Goal: Transaction & Acquisition: Purchase product/service

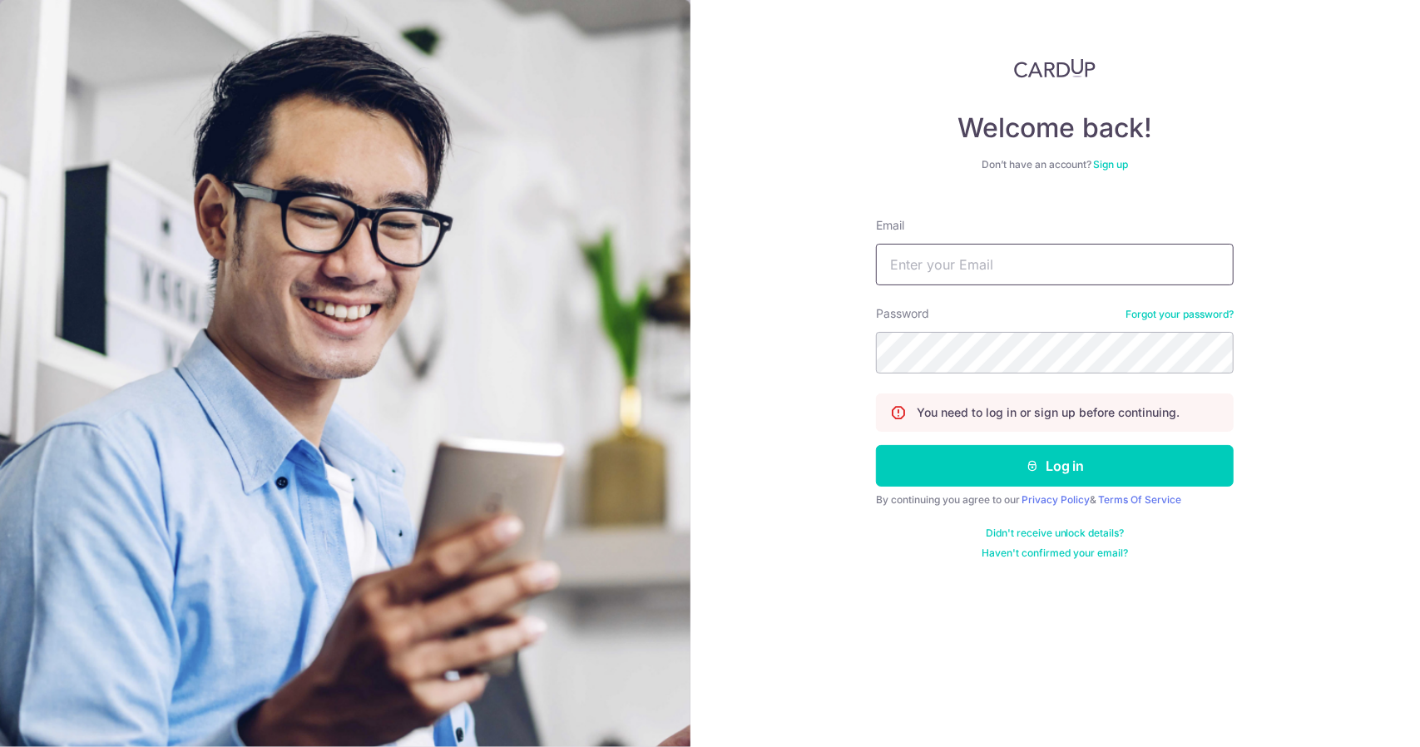
click at [1032, 256] on input "Email" at bounding box center [1055, 265] width 358 height 42
type input "jianwei96@live.com"
click at [876, 445] on button "Log in" at bounding box center [1055, 466] width 358 height 42
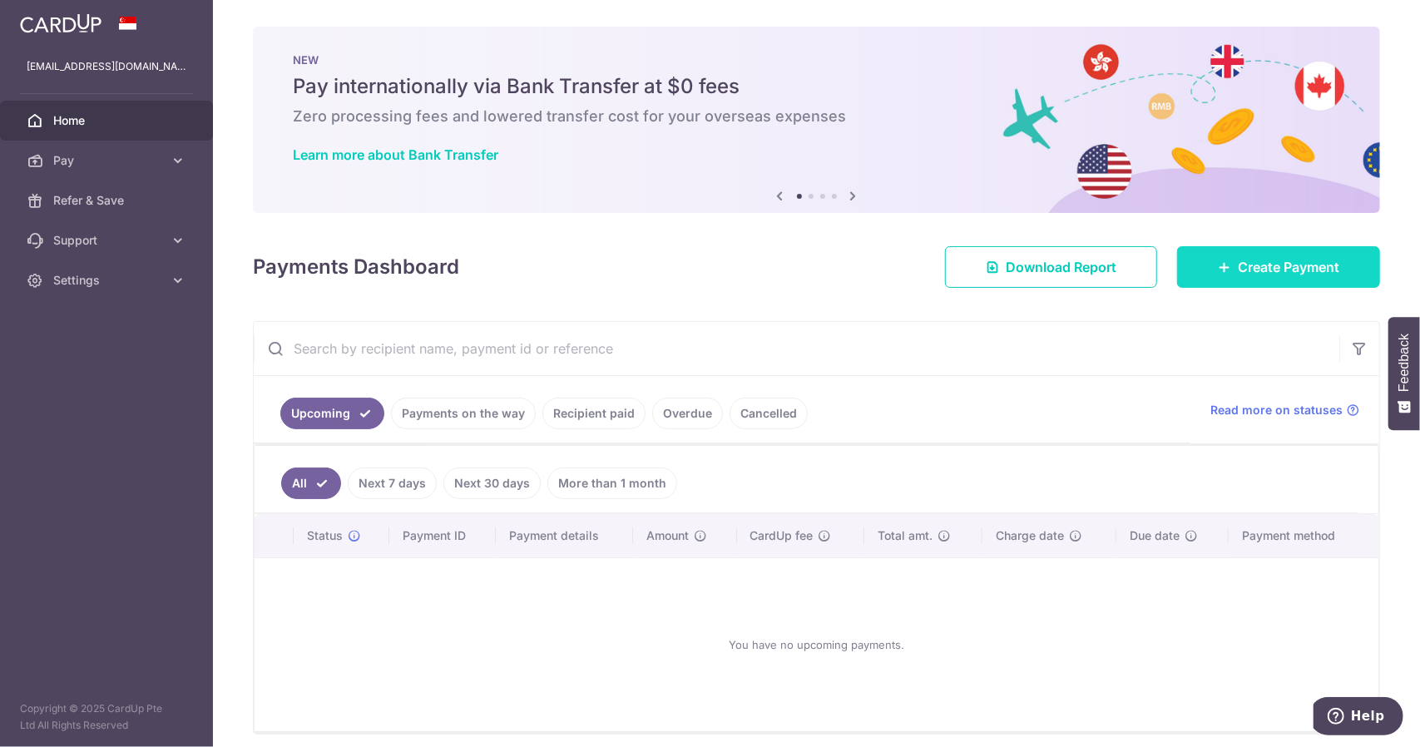
click at [1276, 251] on link "Create Payment" at bounding box center [1278, 267] width 203 height 42
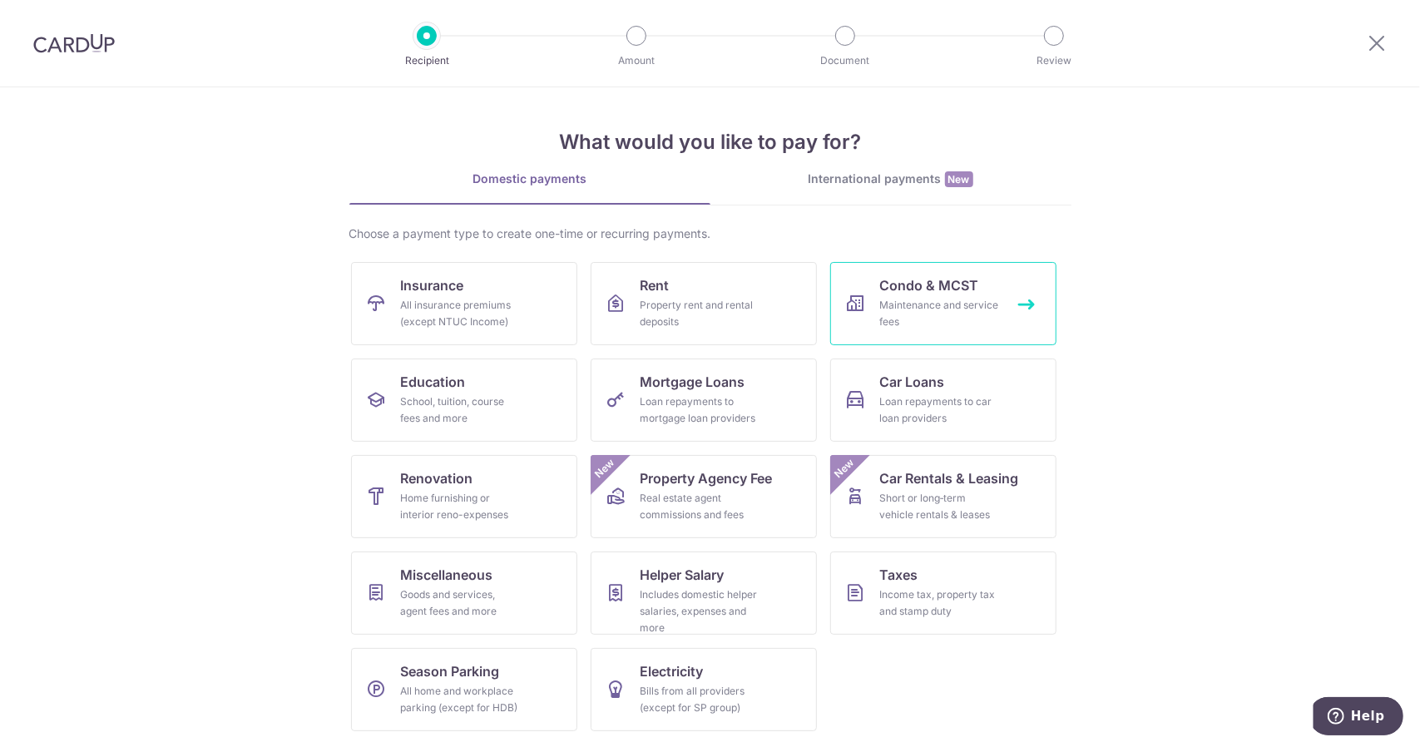
click at [945, 309] on div "Maintenance and service fees" at bounding box center [940, 313] width 120 height 33
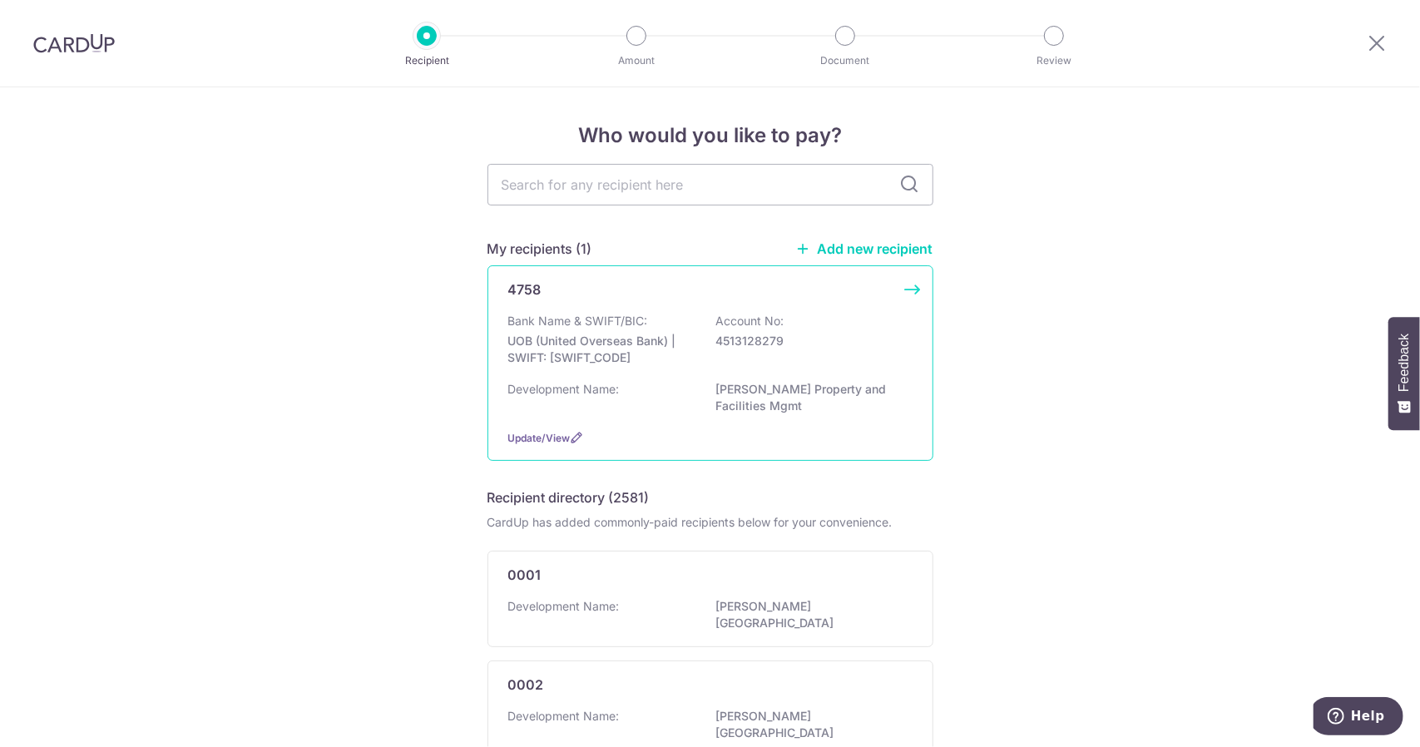
click at [740, 342] on p "4513128279" at bounding box center [809, 341] width 186 height 17
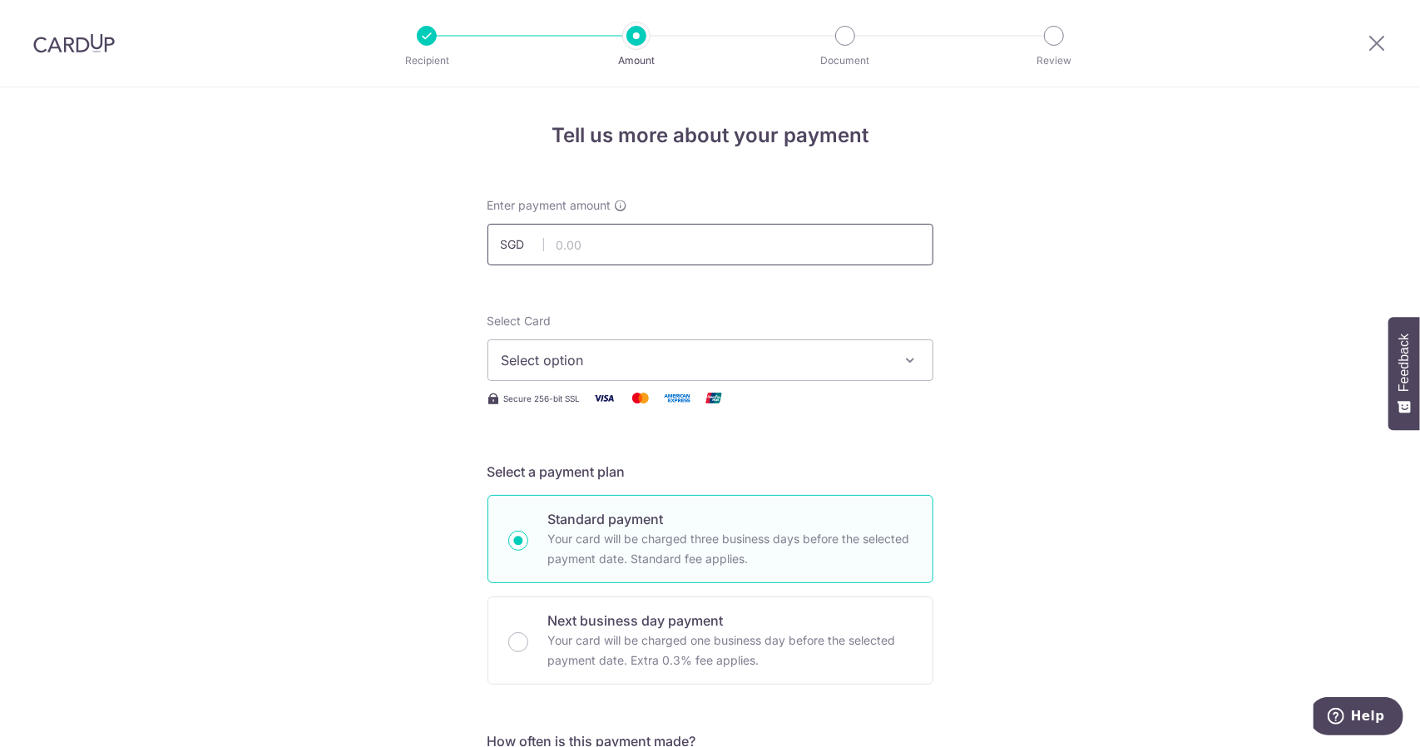
click at [612, 241] on input "text" at bounding box center [710, 245] width 446 height 42
type input "1,052.94"
click at [694, 373] on button "Select option" at bounding box center [710, 360] width 446 height 42
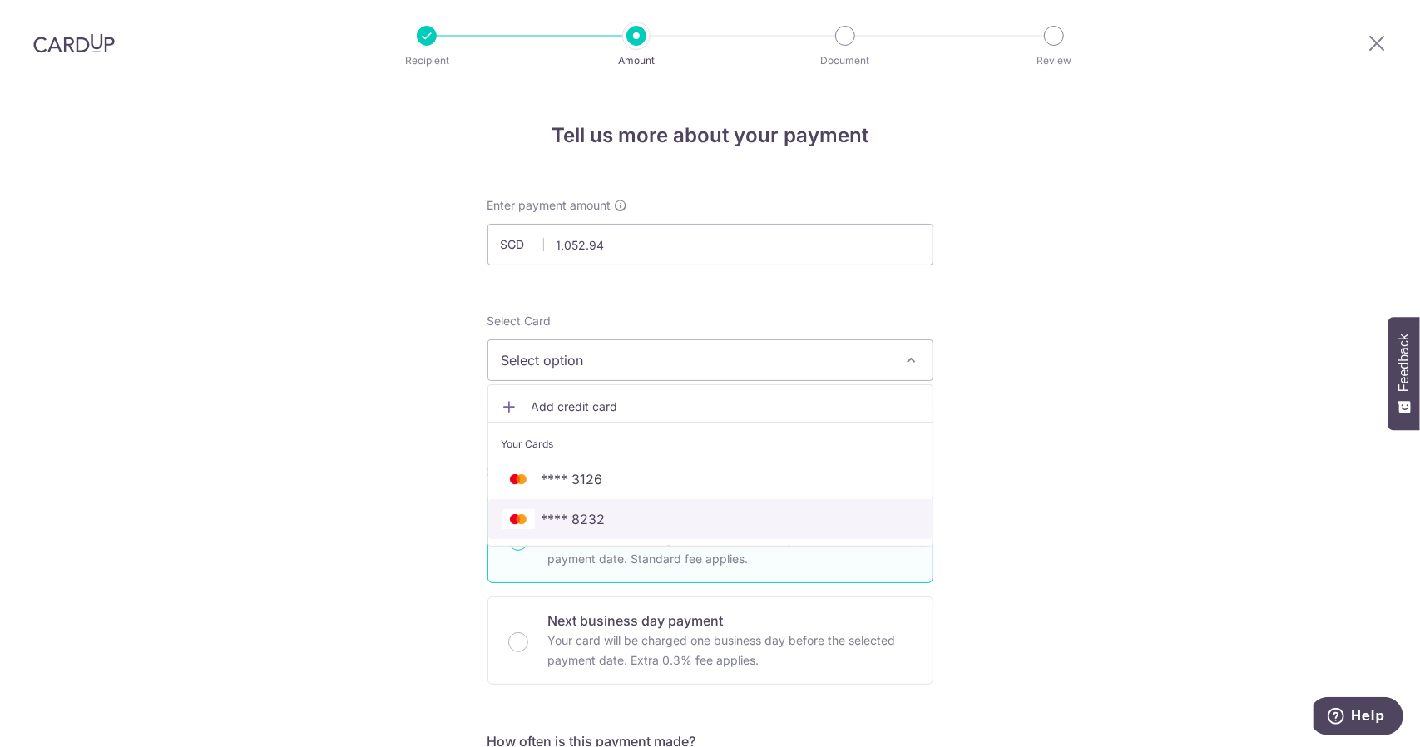
click at [670, 517] on span "**** 8232" at bounding box center [711, 519] width 418 height 20
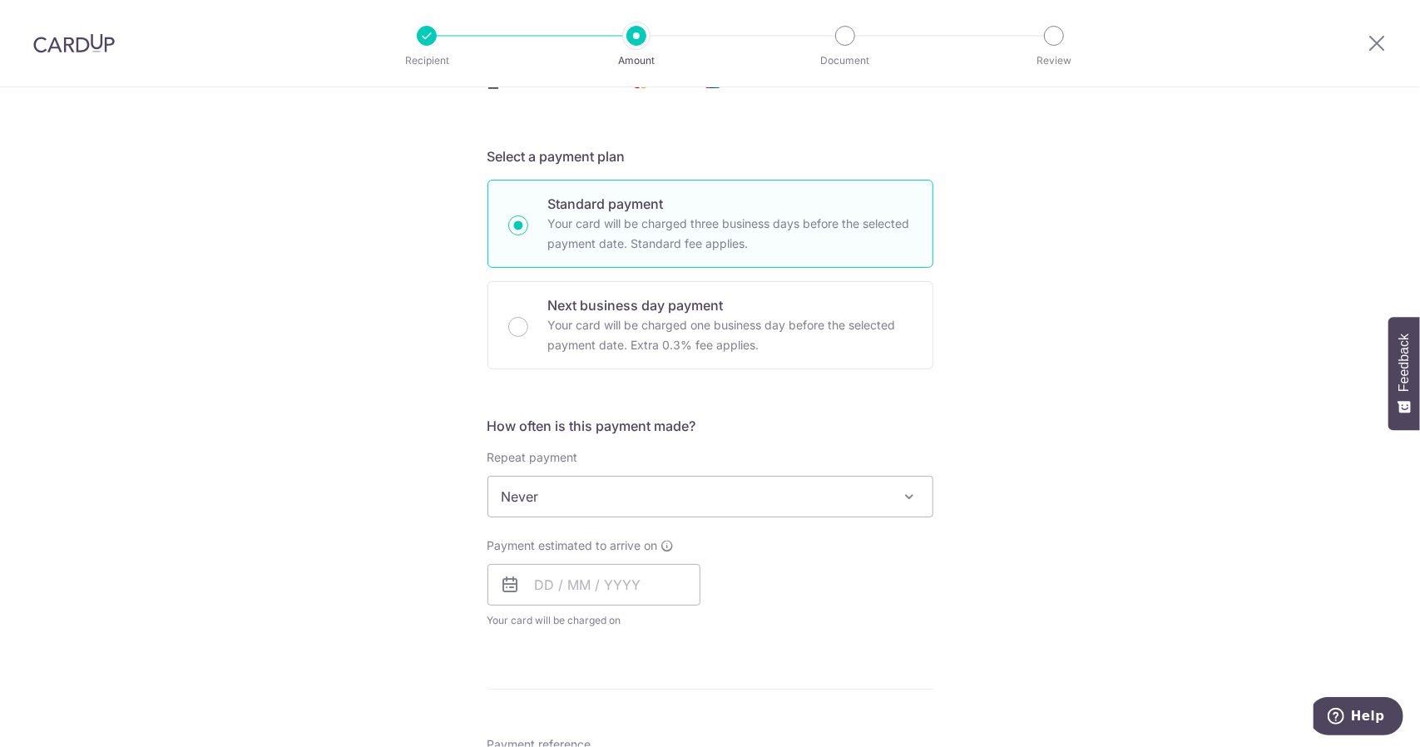
scroll to position [333, 0]
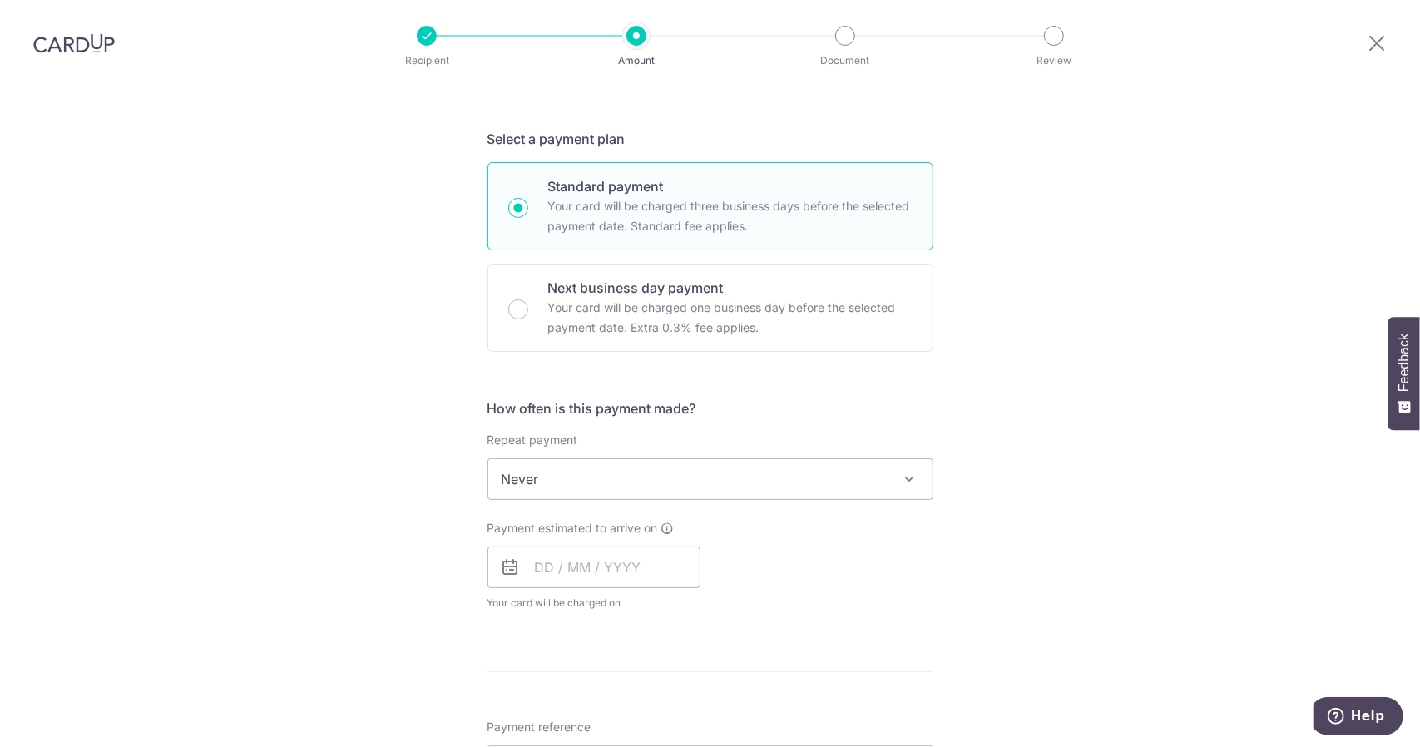
click at [655, 482] on span "Never" at bounding box center [710, 479] width 444 height 40
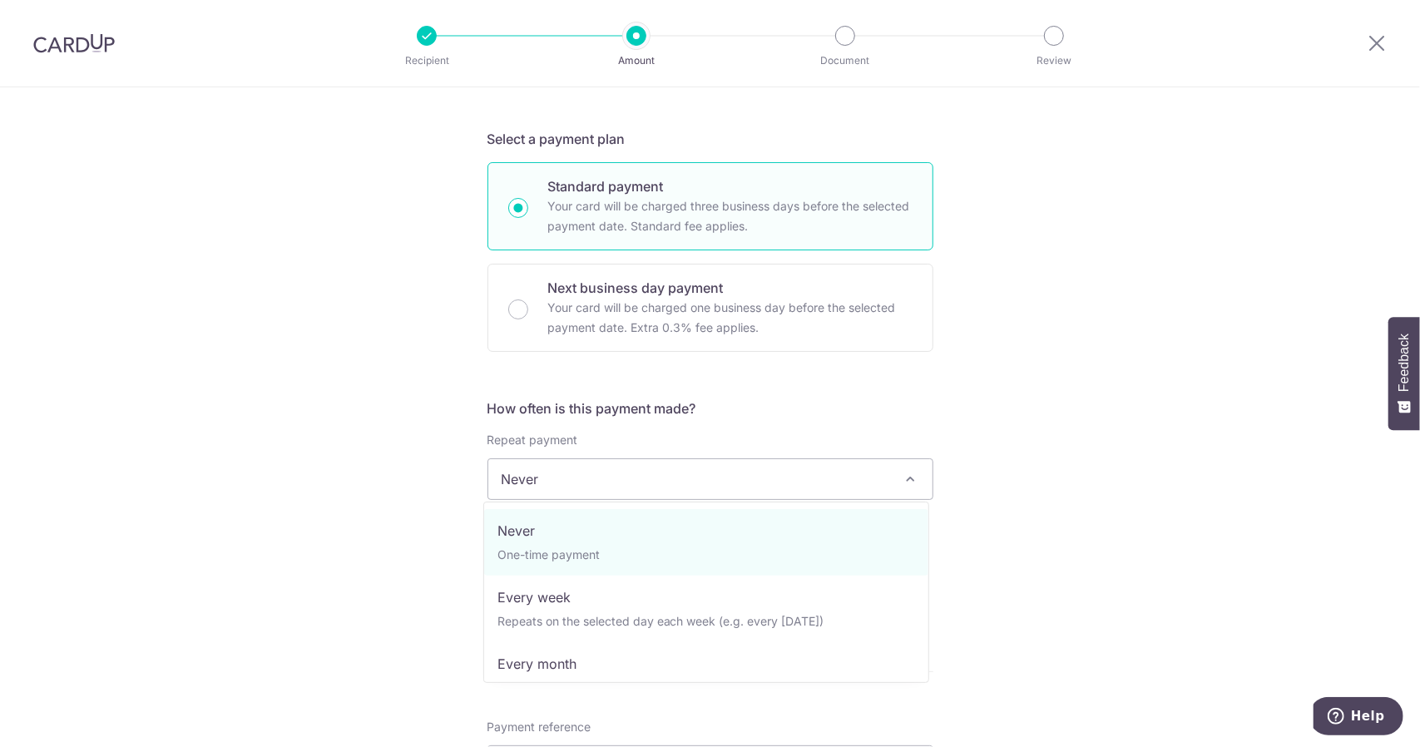
click at [1083, 402] on div "Tell us more about your payment Enter payment amount SGD 1,052.94 1052.94 Selec…" at bounding box center [710, 507] width 1420 height 1505
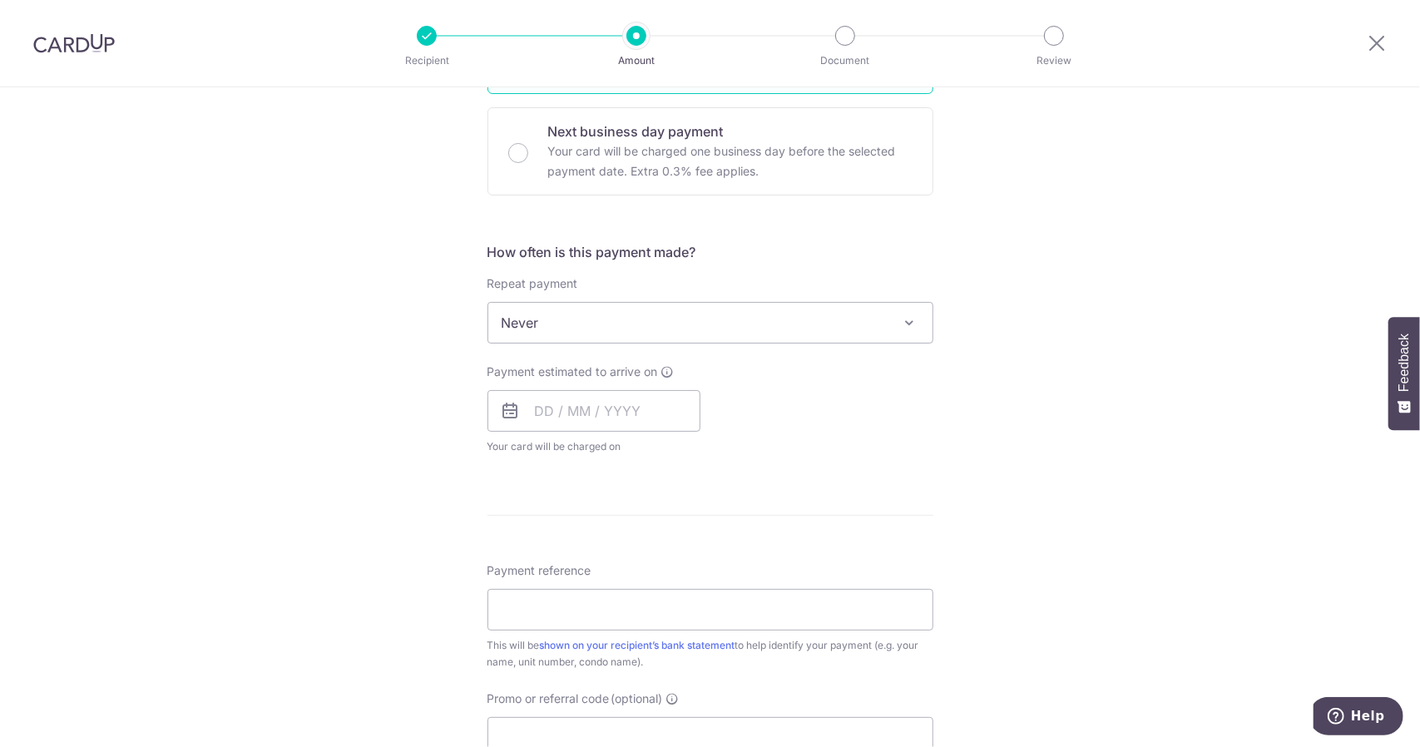
scroll to position [582, 0]
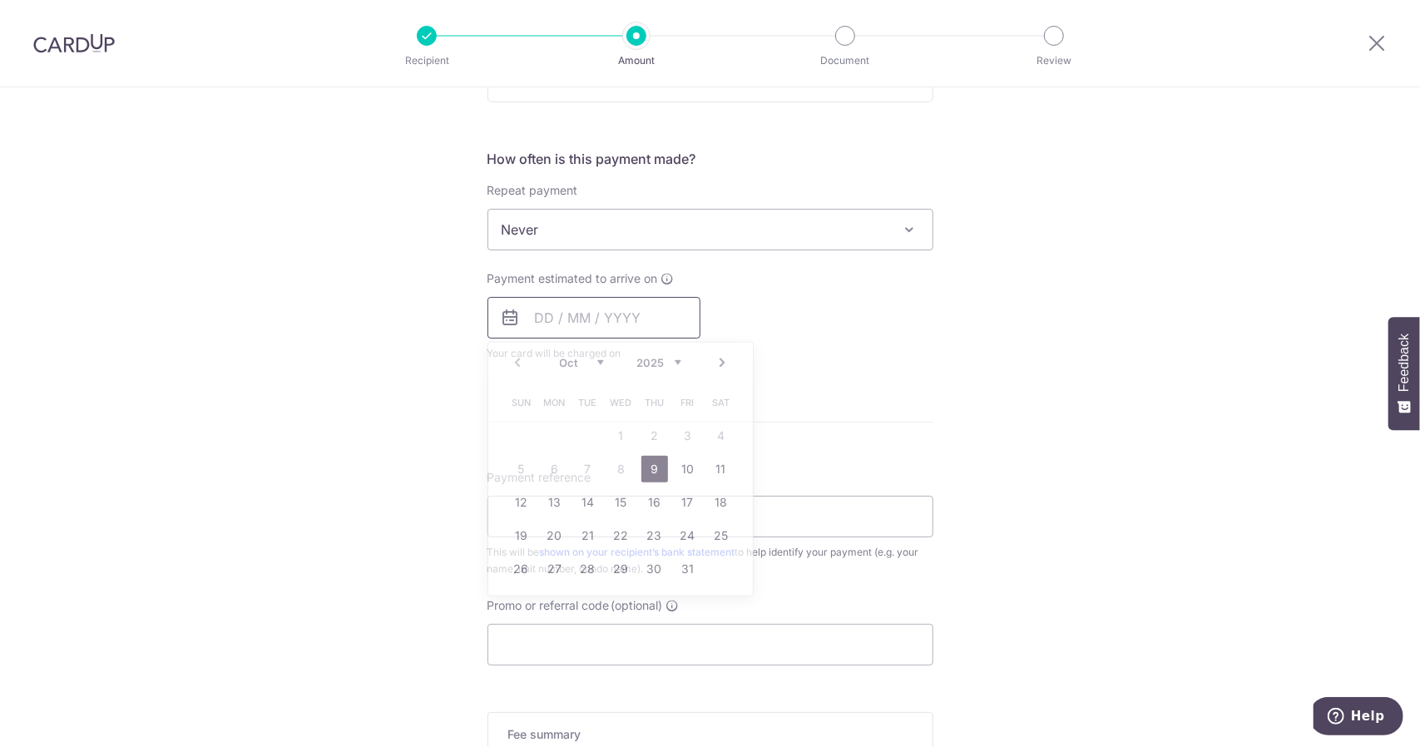
click at [615, 304] on input "text" at bounding box center [593, 318] width 213 height 42
click at [650, 467] on link "9" at bounding box center [654, 469] width 27 height 27
type input "09/10/2025"
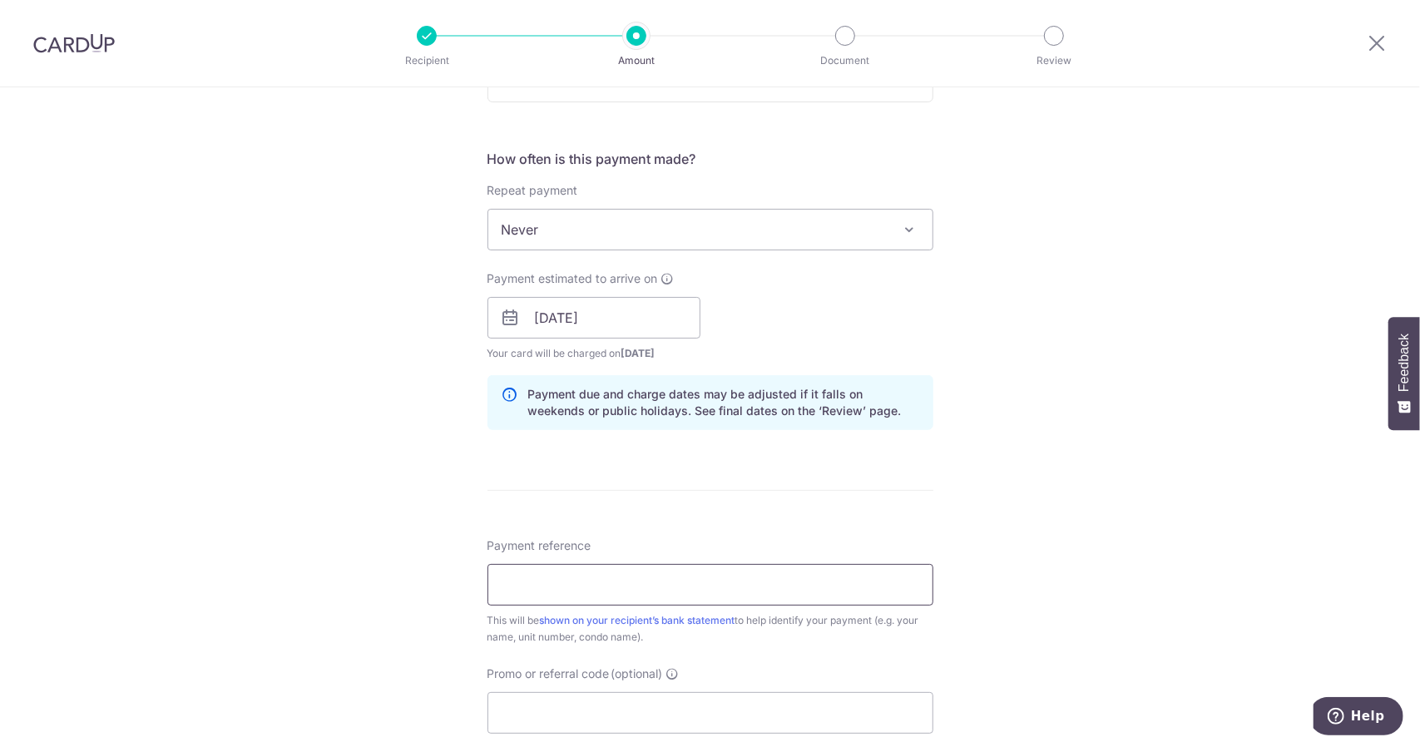
click at [604, 593] on input "Payment reference" at bounding box center [710, 585] width 446 height 42
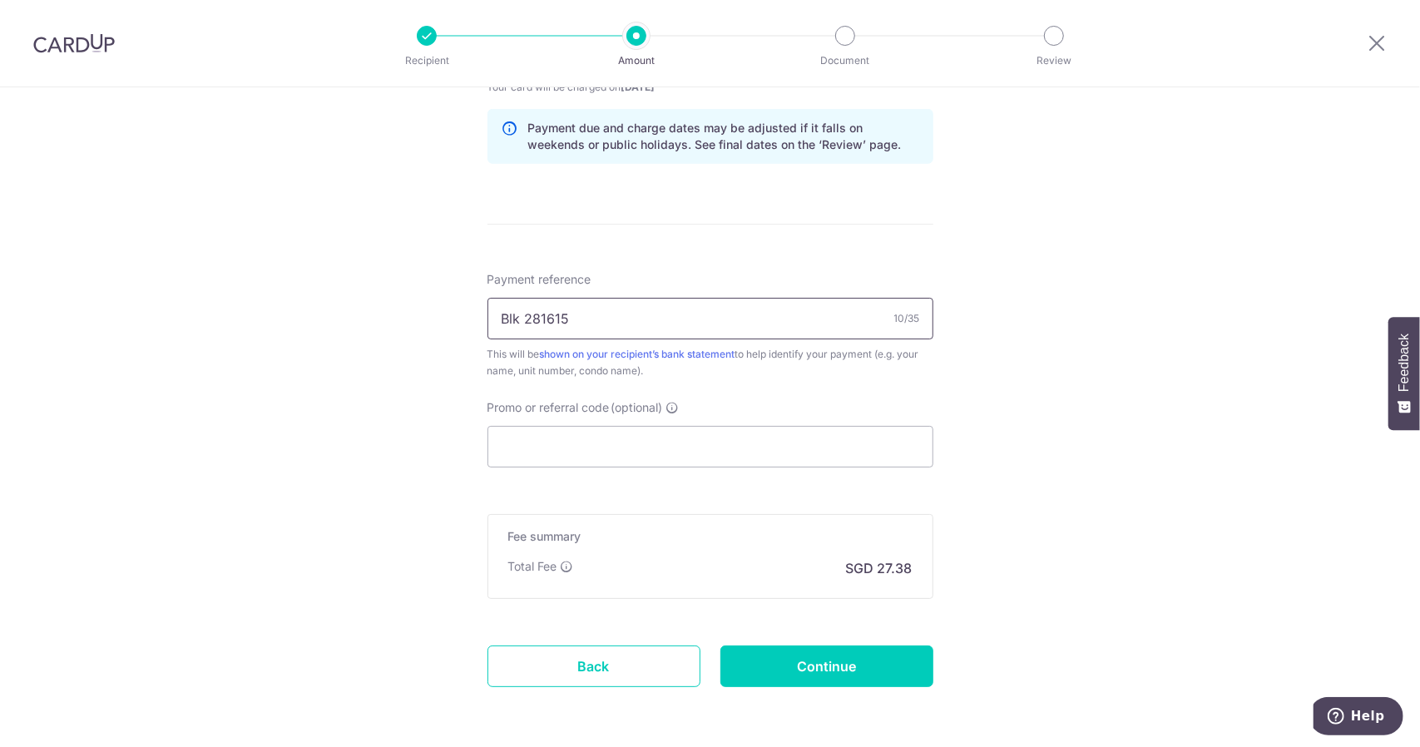
scroll to position [909, 0]
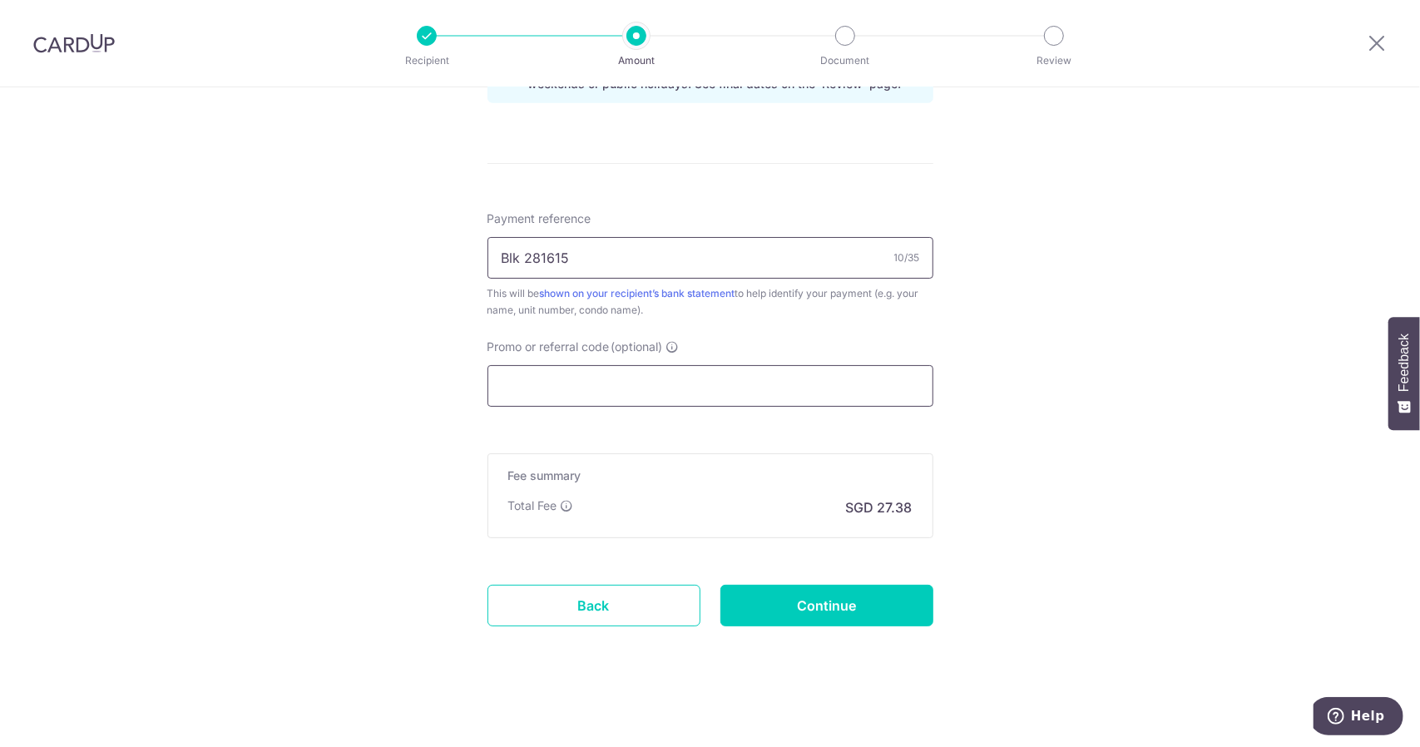
type input "Blk 281615"
click at [650, 386] on input "Promo or referral code (optional)" at bounding box center [710, 386] width 446 height 42
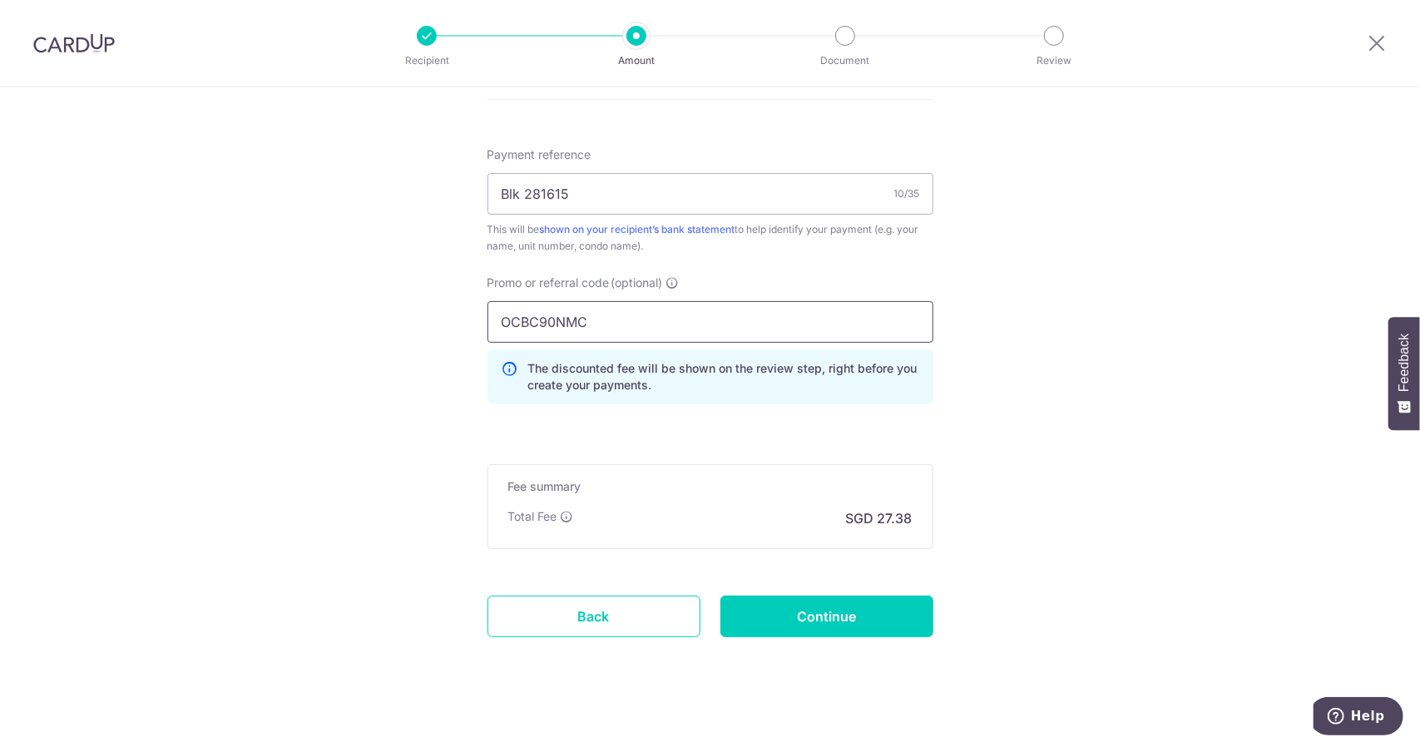
scroll to position [983, 0]
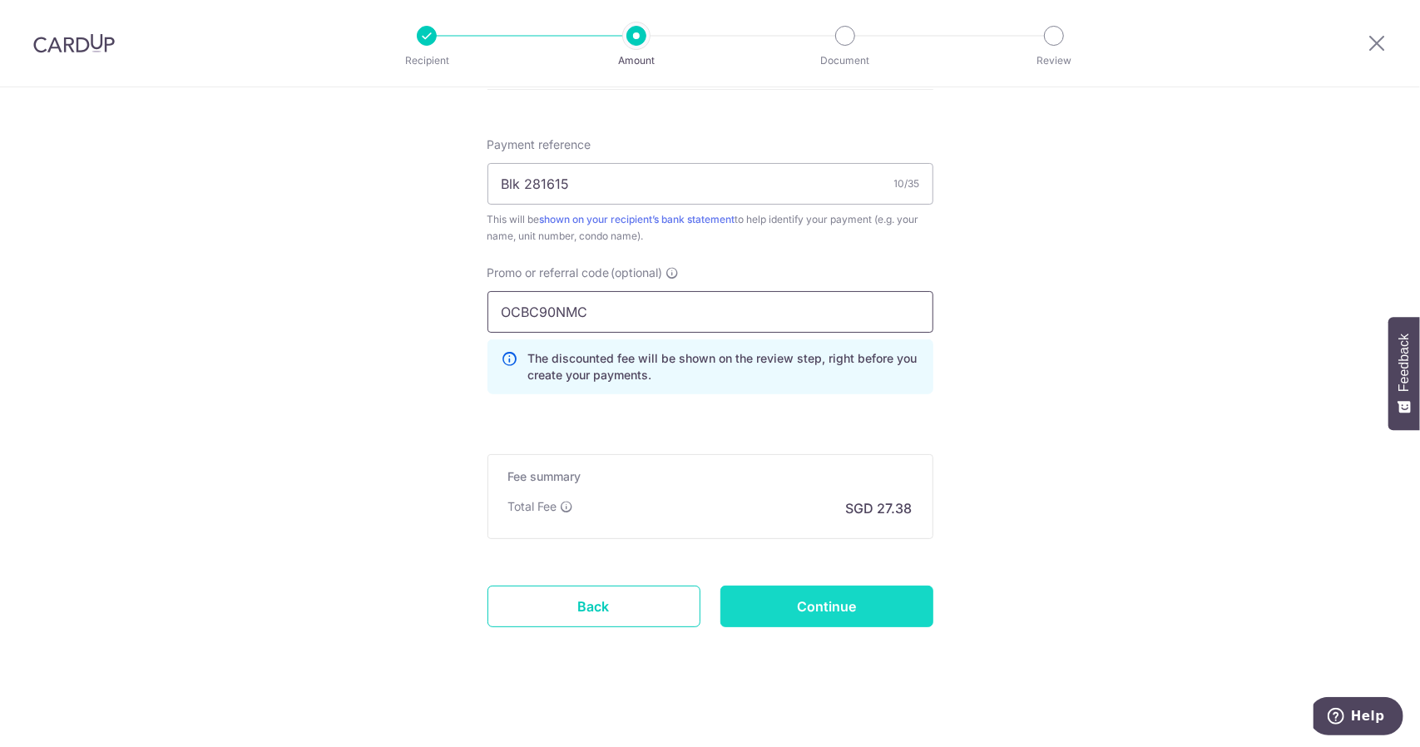
type input "OCBC90NMC"
click at [867, 593] on input "Continue" at bounding box center [826, 607] width 213 height 42
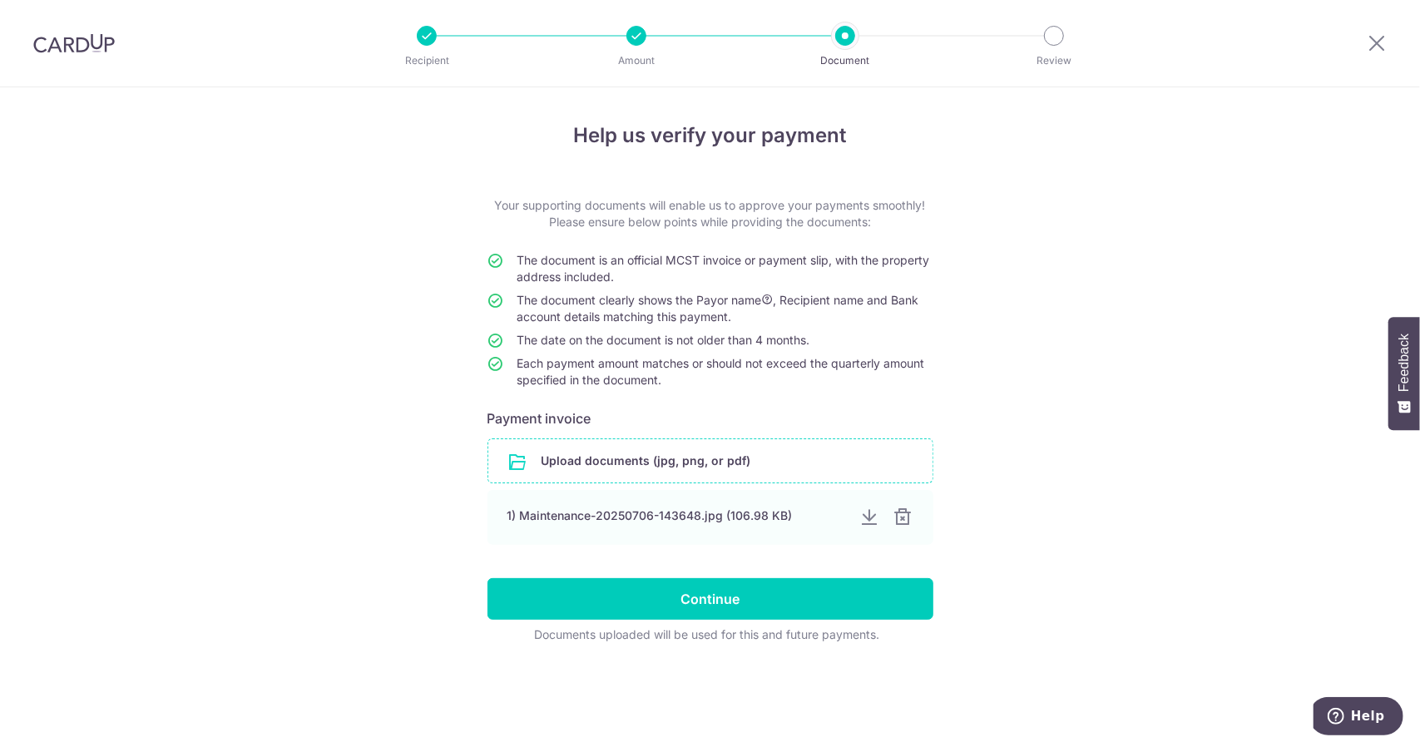
click at [790, 472] on input "file" at bounding box center [710, 460] width 444 height 43
click at [903, 512] on div at bounding box center [902, 517] width 20 height 20
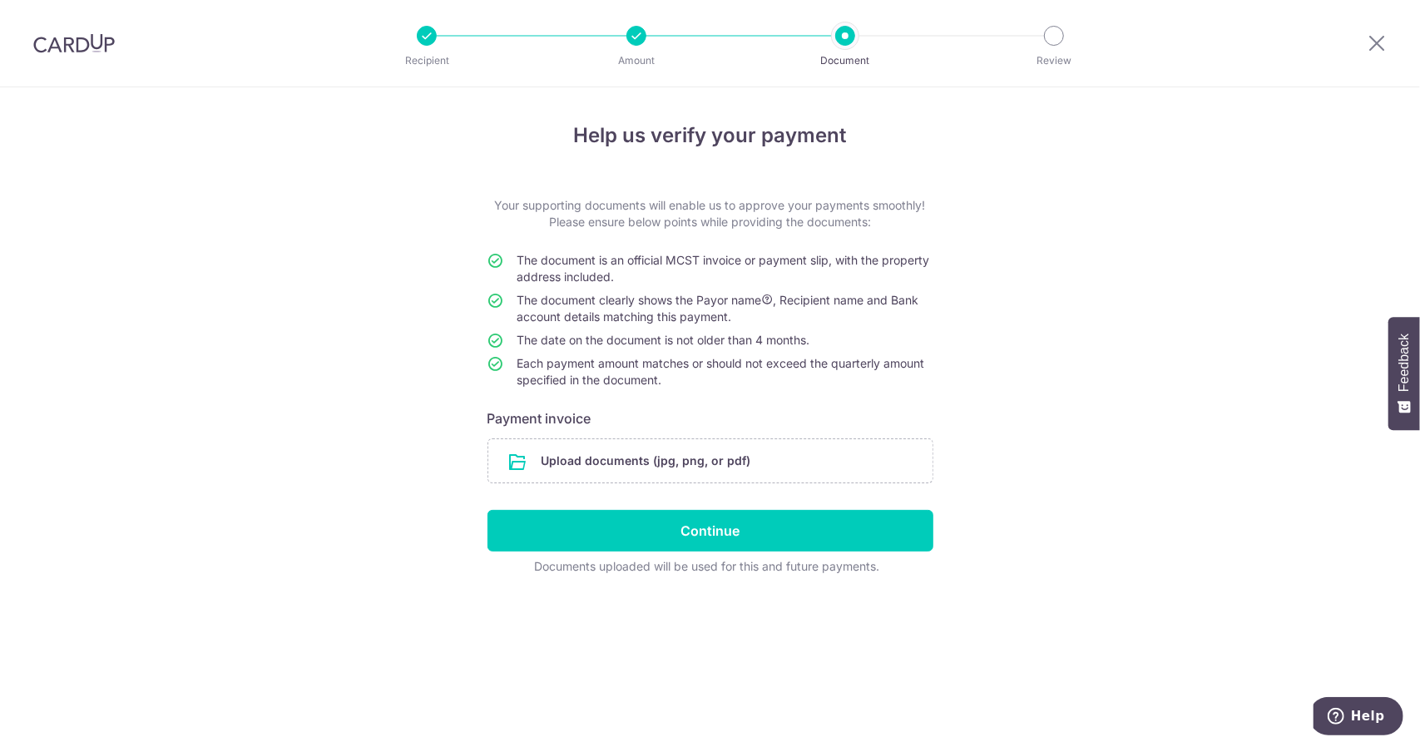
click at [1126, 406] on div "Help us verify your payment Your supporting documents will enable us to approve…" at bounding box center [710, 417] width 1420 height 660
click at [1226, 256] on div "Help us verify your payment Your supporting documents will enable us to approve…" at bounding box center [710, 417] width 1420 height 660
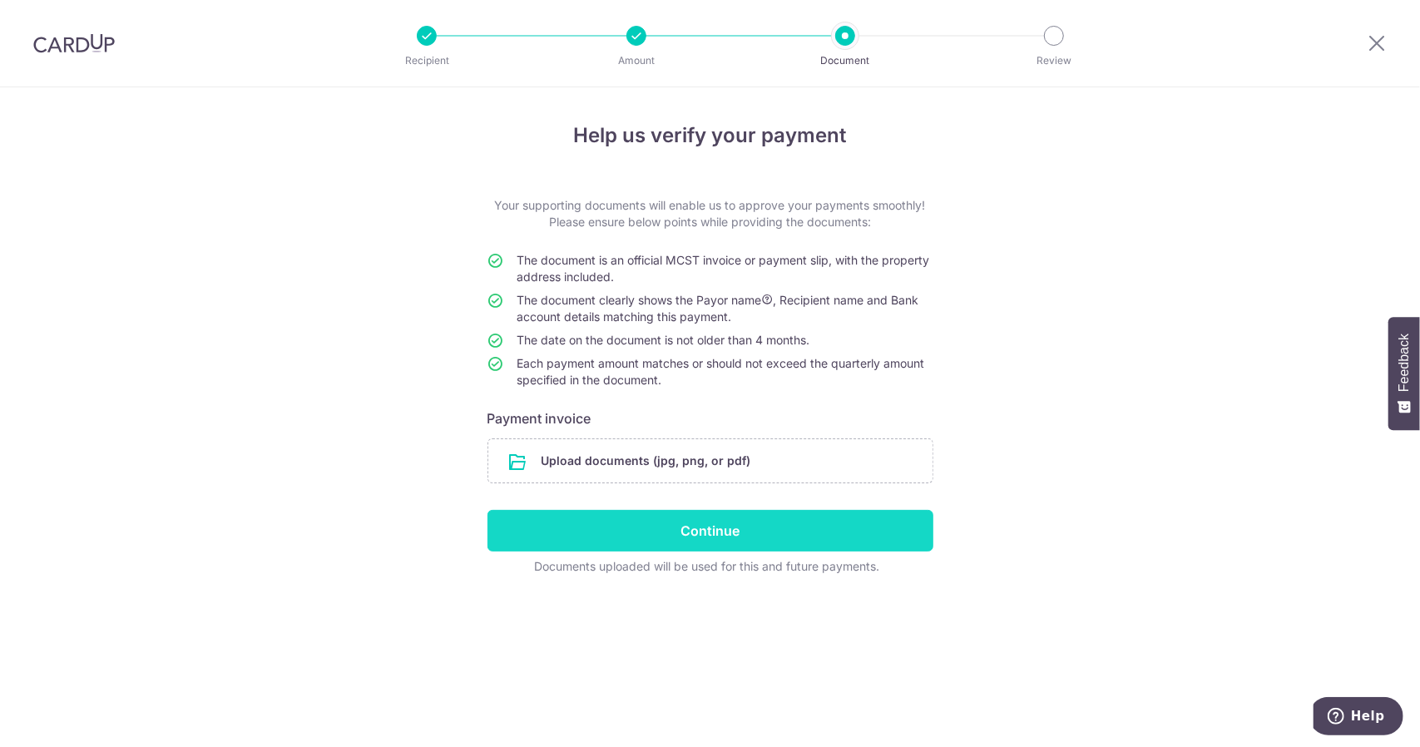
click at [749, 518] on input "Continue" at bounding box center [710, 531] width 446 height 42
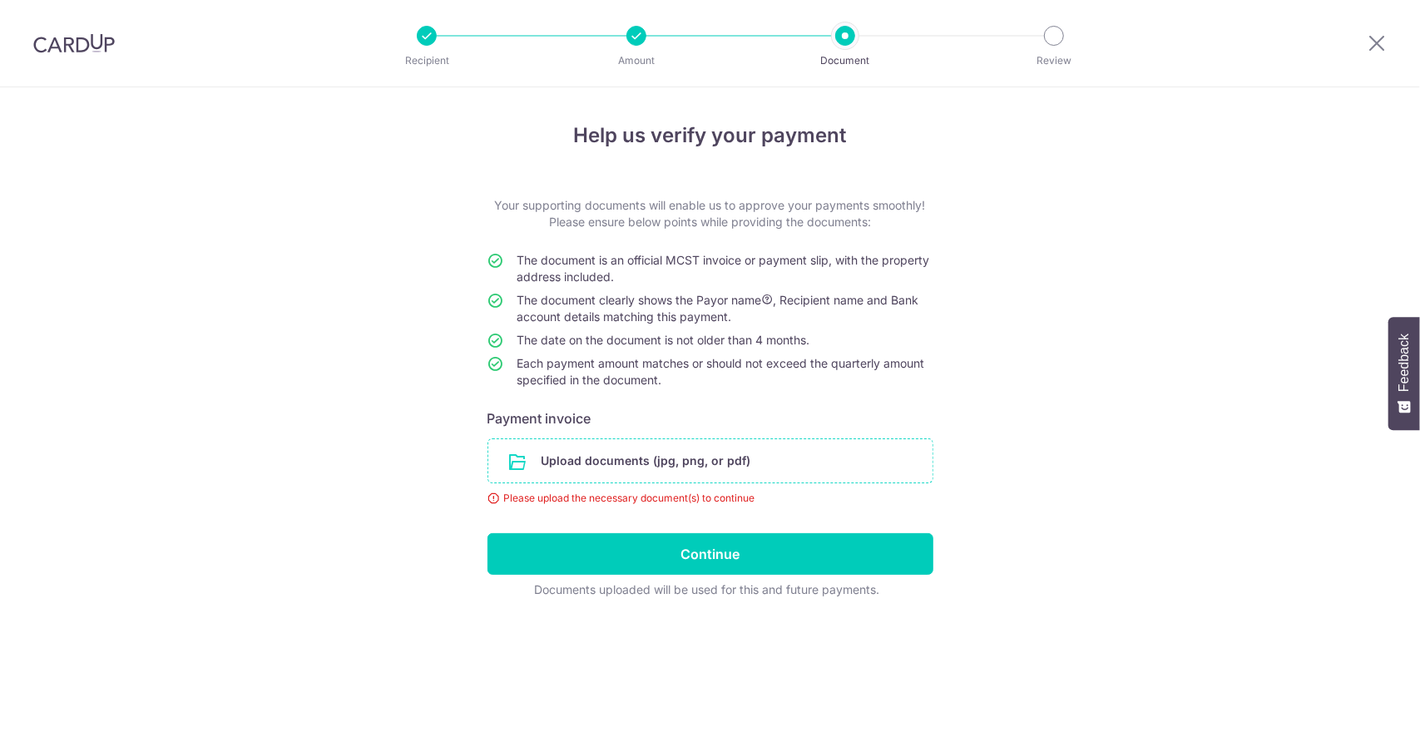
click at [733, 461] on input "file" at bounding box center [710, 460] width 444 height 43
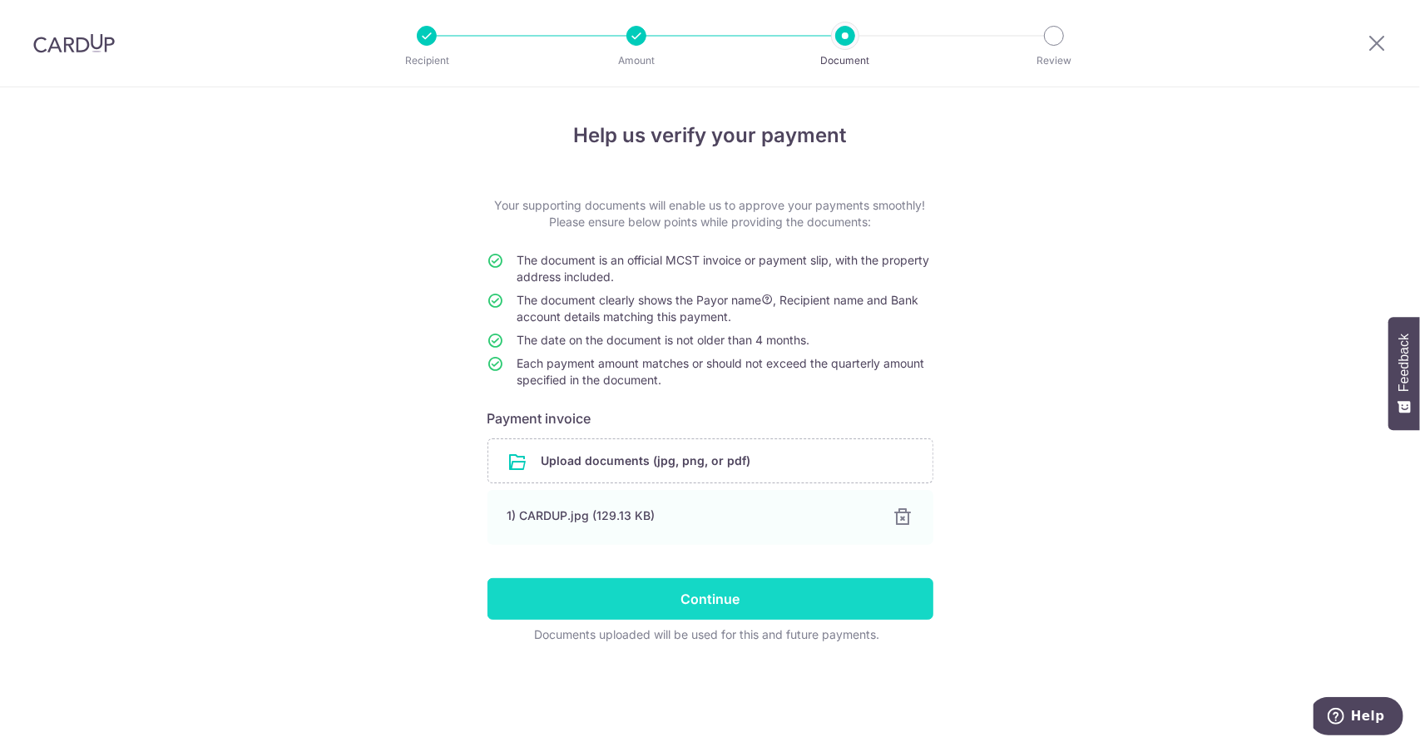
click at [744, 597] on input "Continue" at bounding box center [710, 599] width 446 height 42
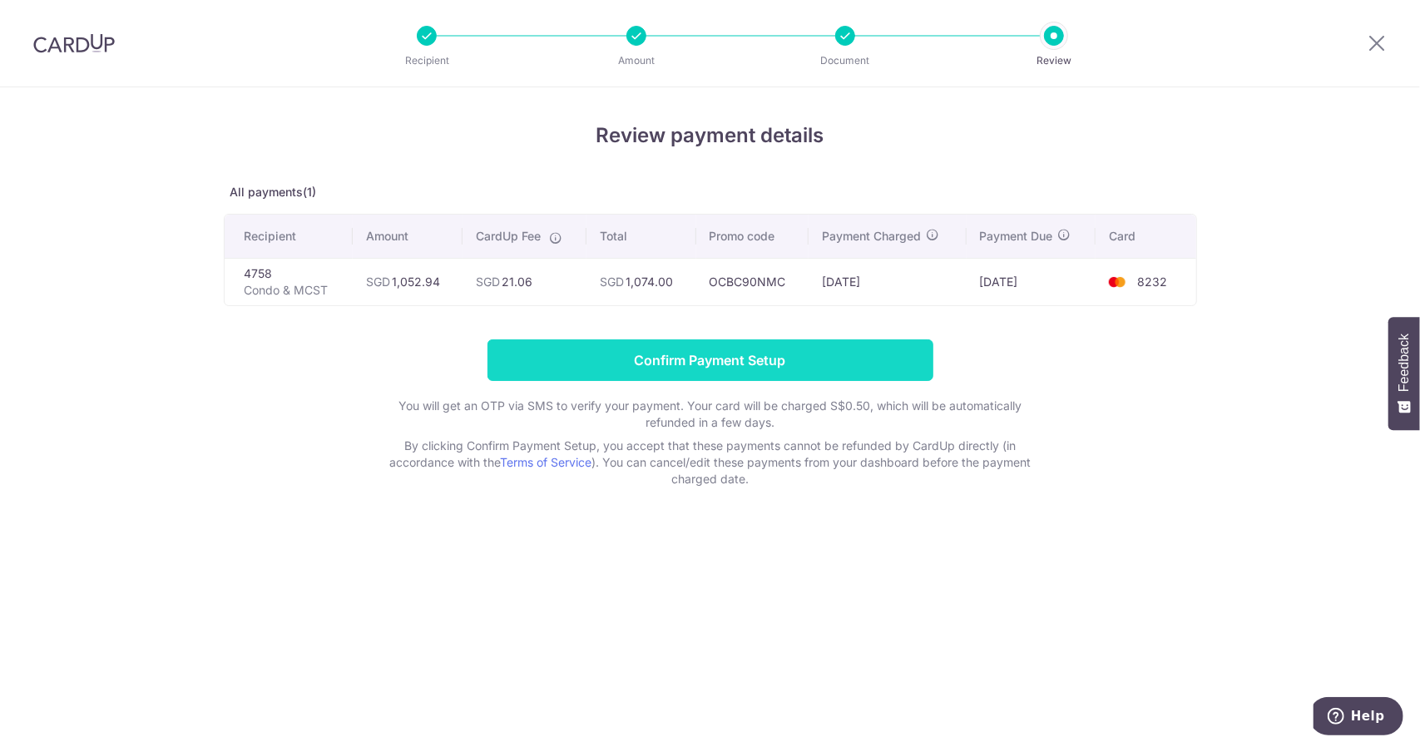
click at [769, 363] on input "Confirm Payment Setup" at bounding box center [710, 360] width 446 height 42
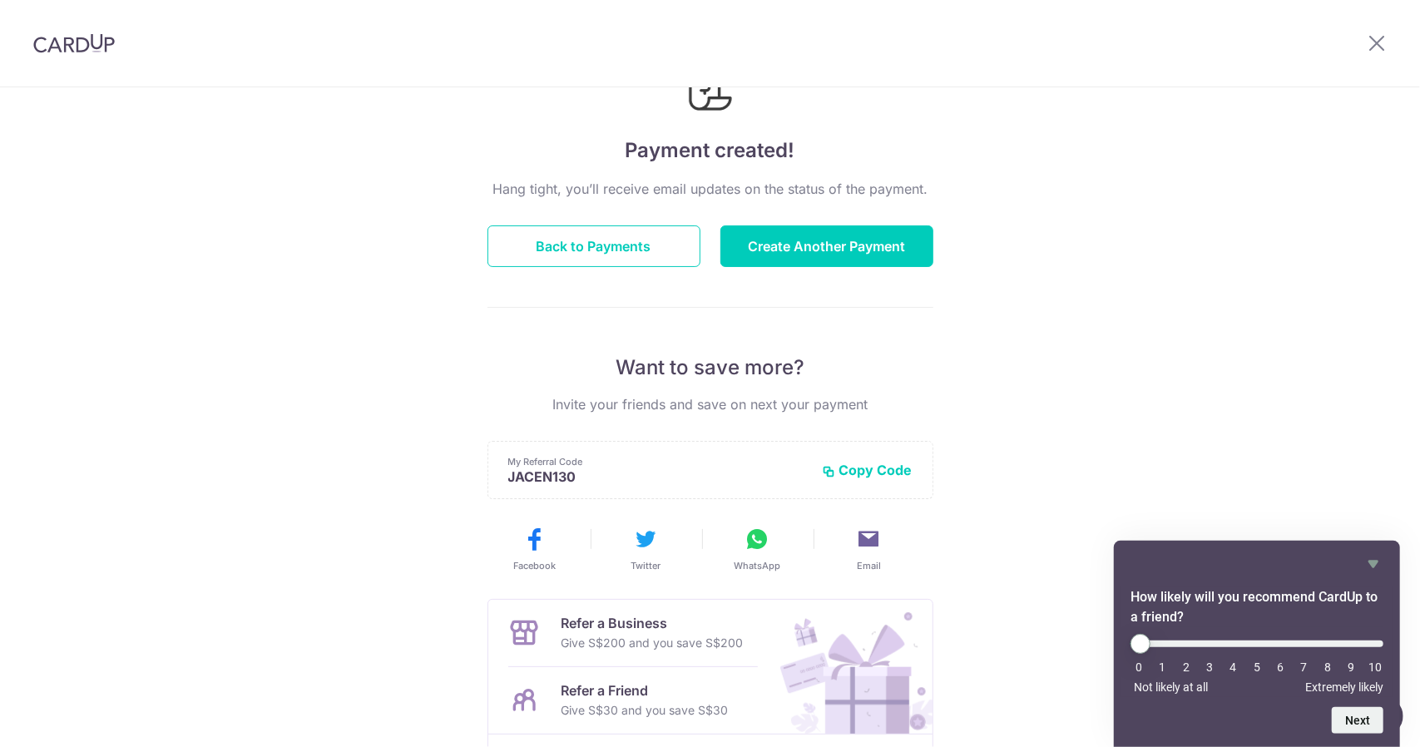
scroll to position [61, 0]
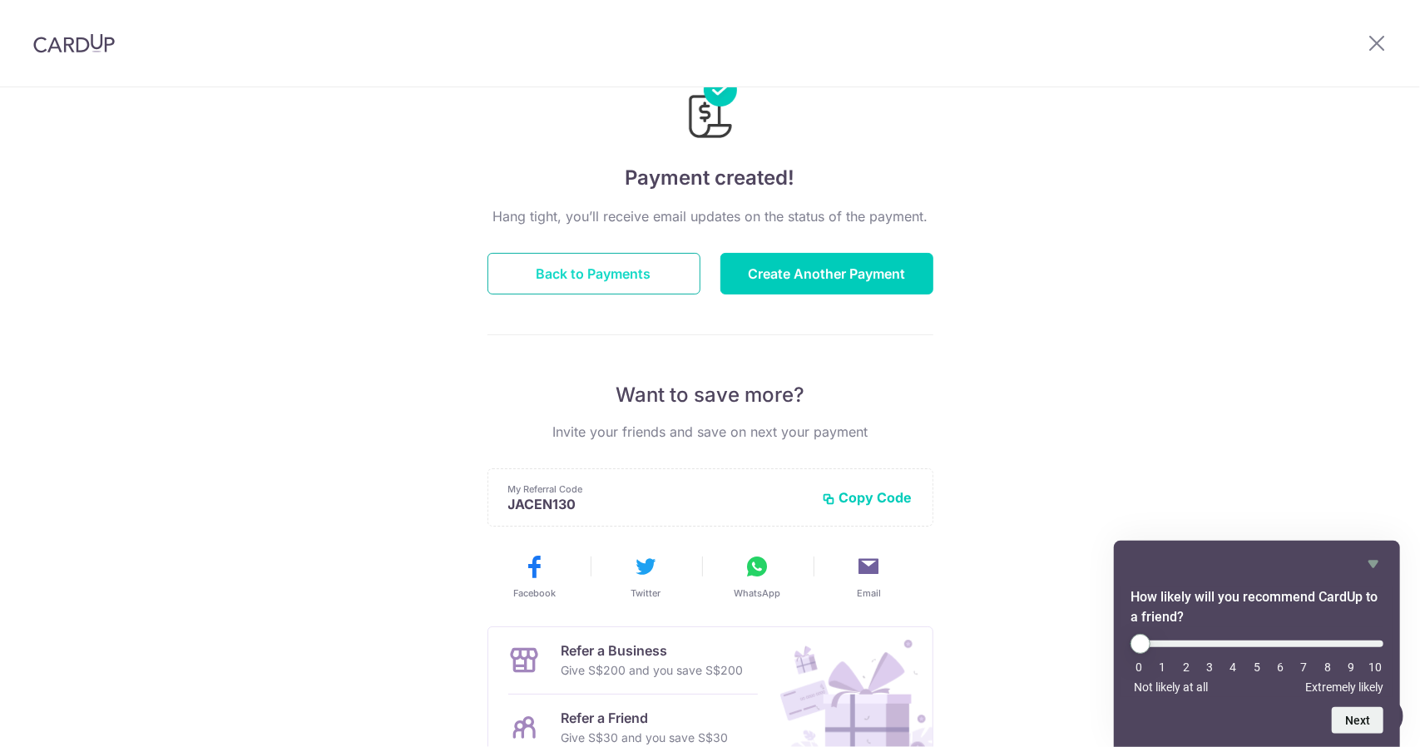
click at [611, 278] on button "Back to Payments" at bounding box center [593, 274] width 213 height 42
